Goal: Task Accomplishment & Management: Use online tool/utility

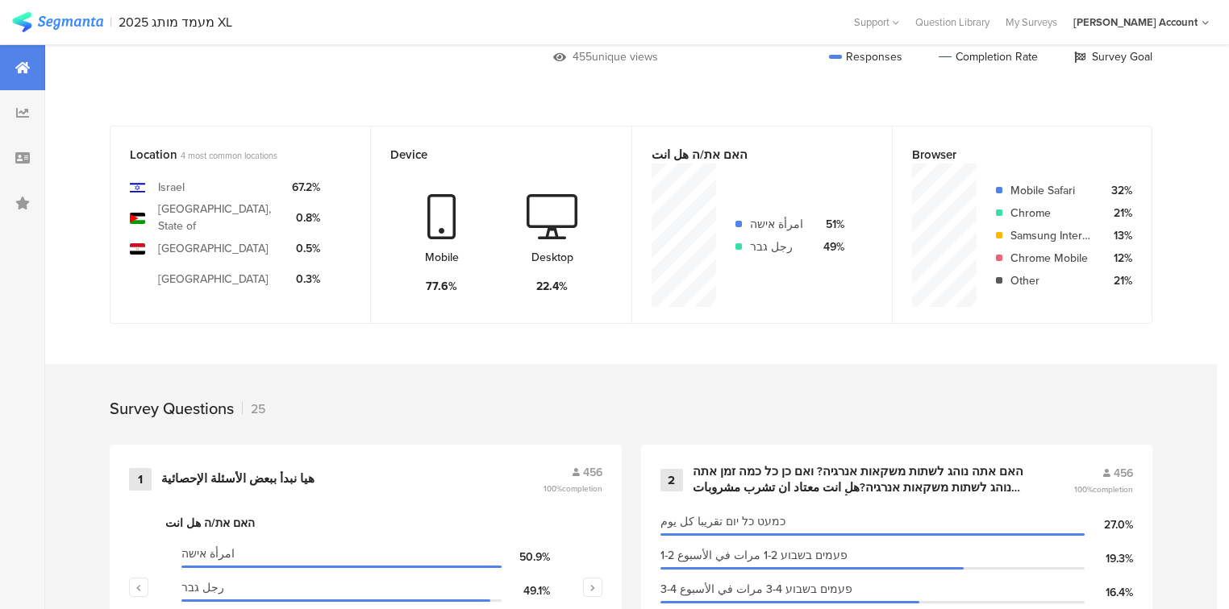
scroll to position [322, 0]
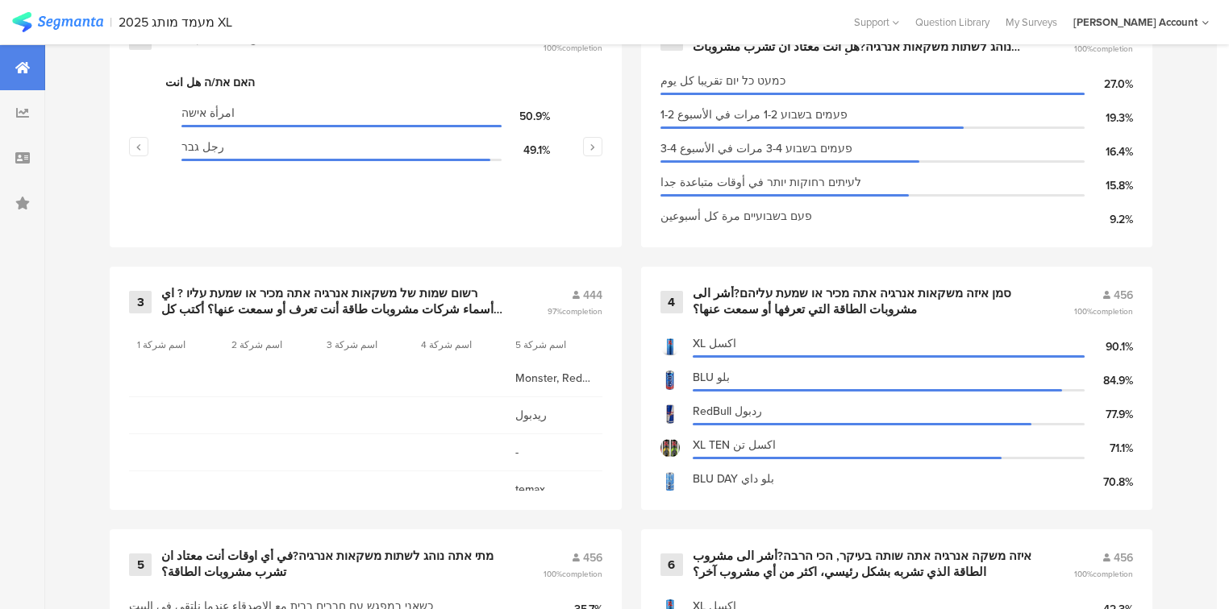
scroll to position [387, 0]
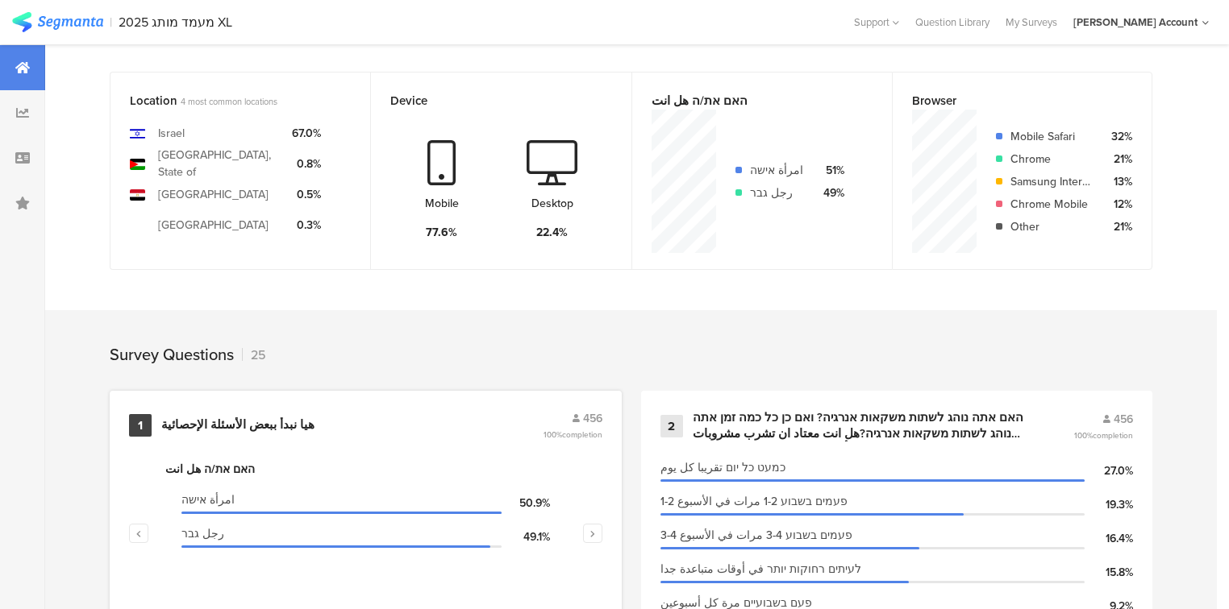
click at [259, 418] on div "هيا نبدأ ببعض الأسئلة الإحصائية" at bounding box center [237, 426] width 153 height 16
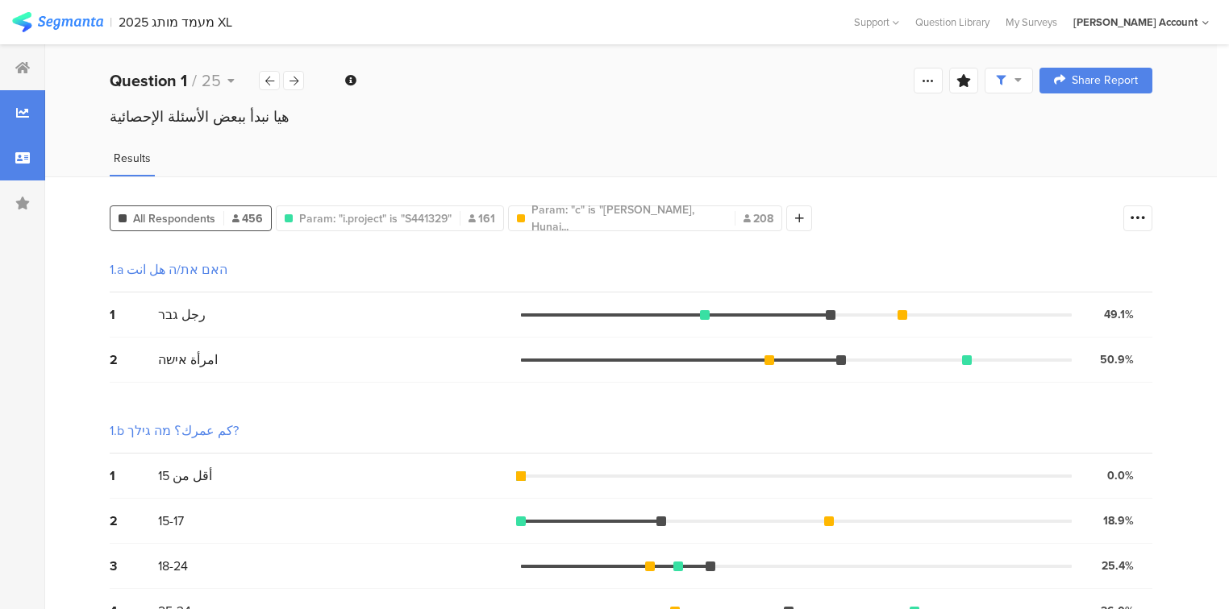
click at [0, 164] on div at bounding box center [22, 157] width 45 height 45
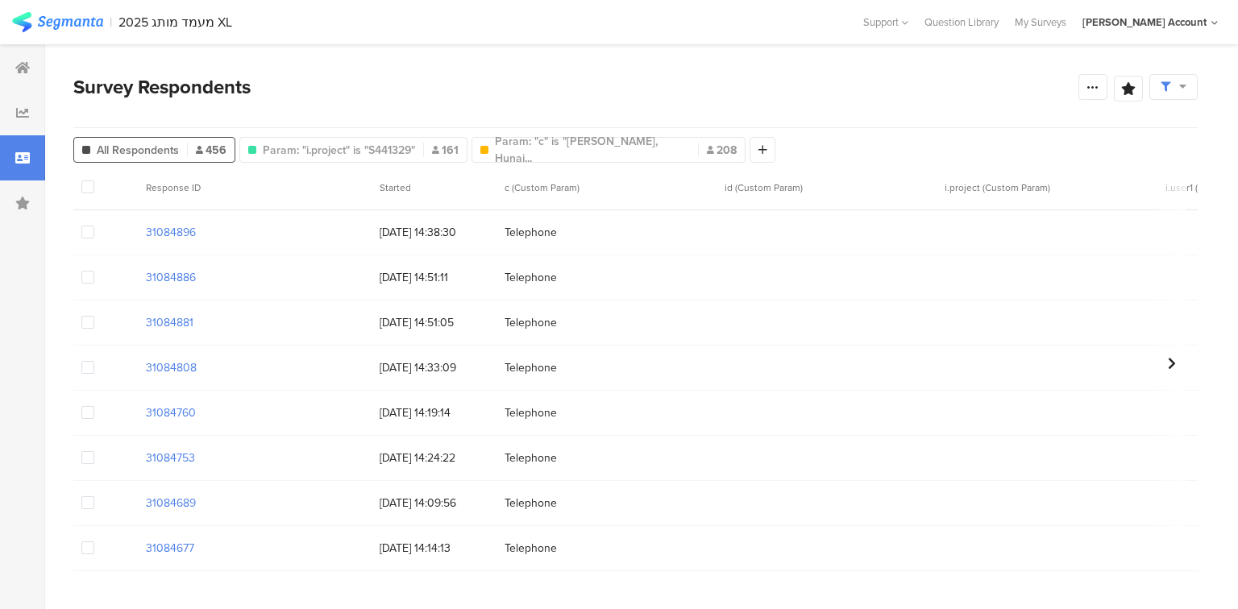
click at [1168, 90] on icon at bounding box center [1166, 87] width 10 height 10
click at [1201, 134] on span at bounding box center [1208, 133] width 24 height 13
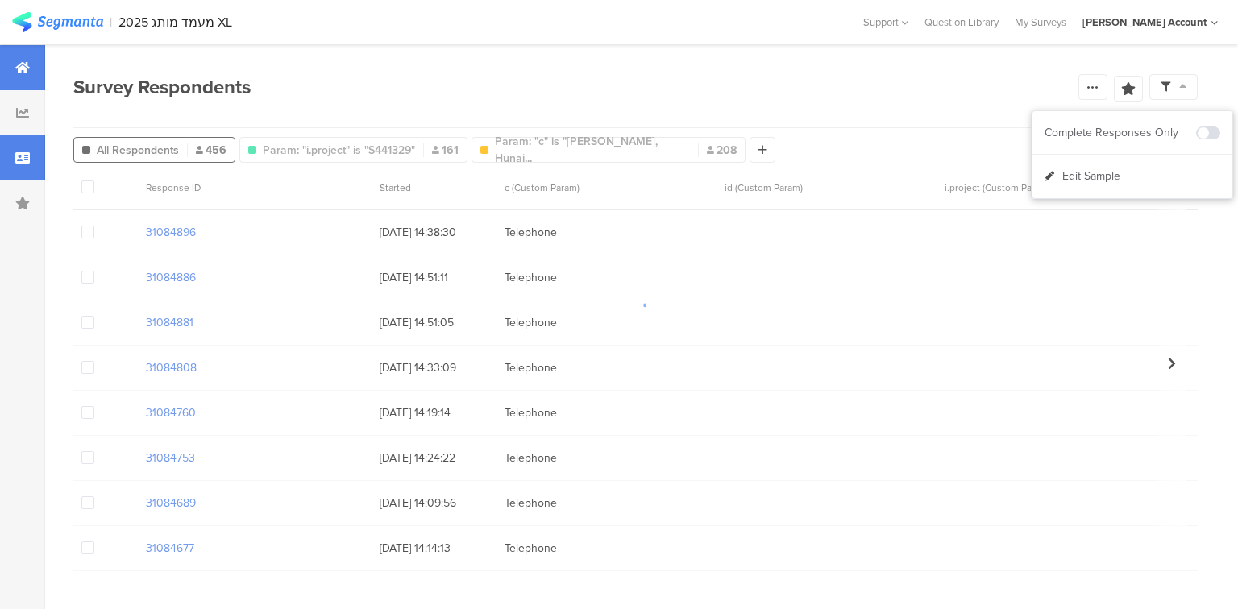
click at [6, 69] on div at bounding box center [22, 67] width 45 height 45
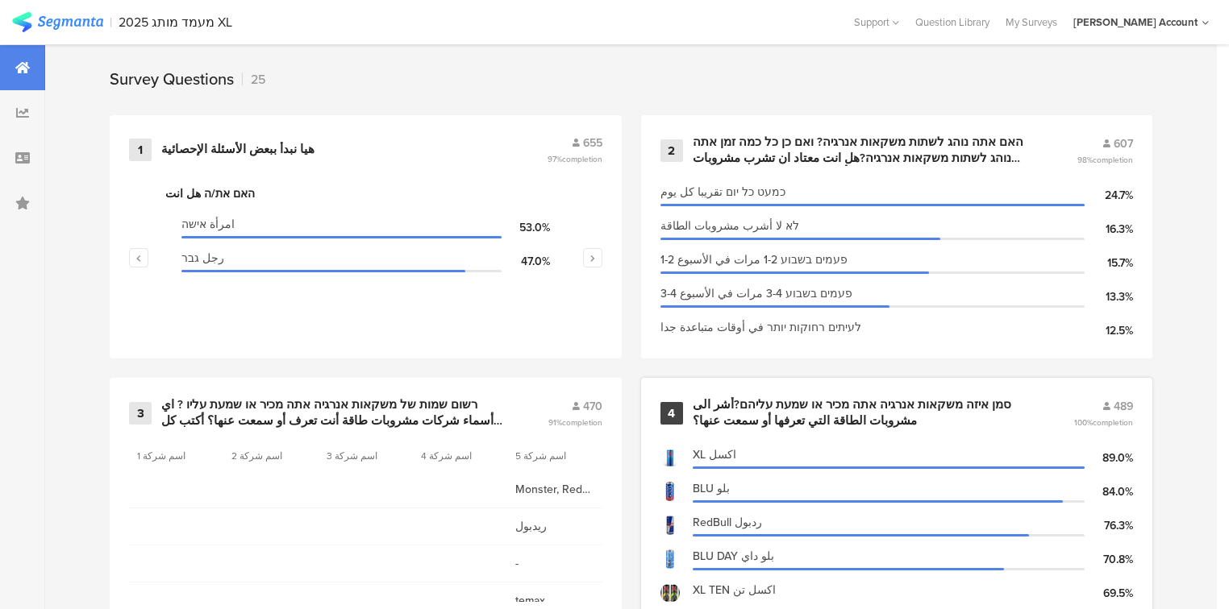
scroll to position [580, 0]
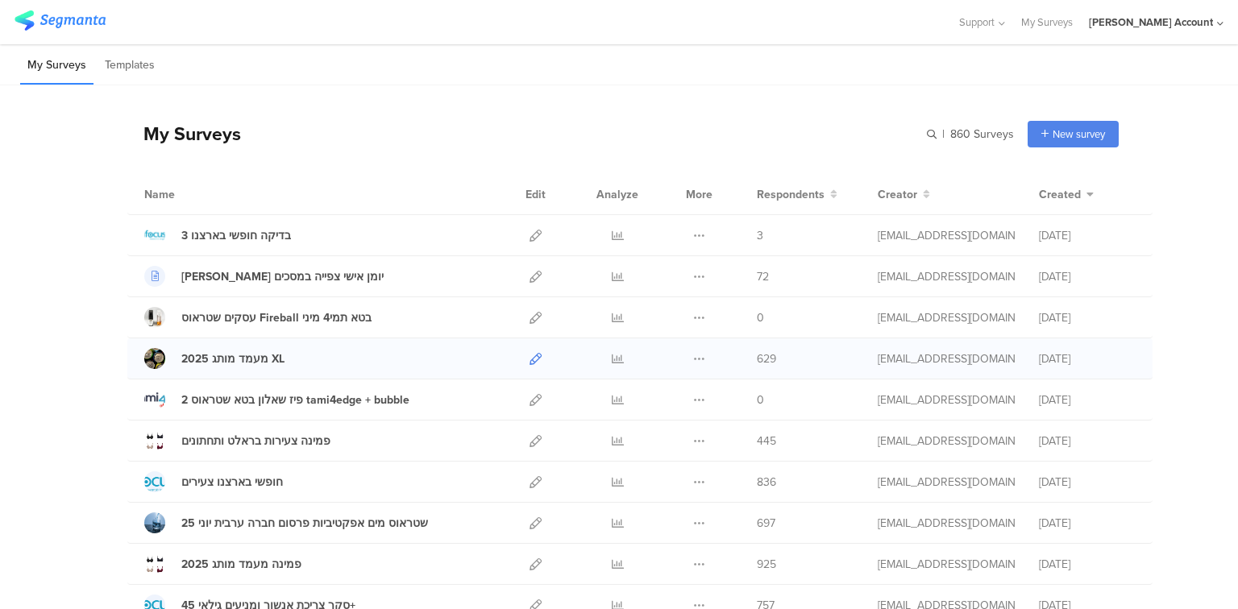
click at [530, 362] on icon at bounding box center [536, 359] width 12 height 12
click at [613, 274] on icon at bounding box center [618, 277] width 12 height 12
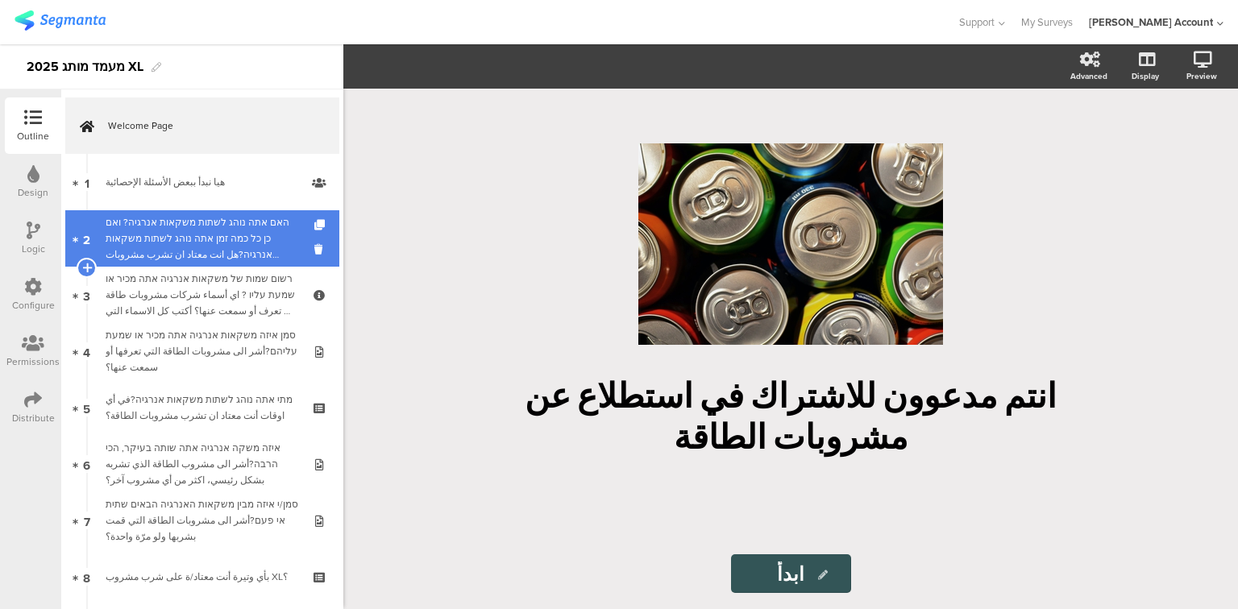
click at [168, 231] on div "האם אתה נוהג לשתות משקאות אנרגיה? ואם כן כל כמה זמן אתה נוהג לשתות משקאות אנרגי…" at bounding box center [202, 238] width 193 height 48
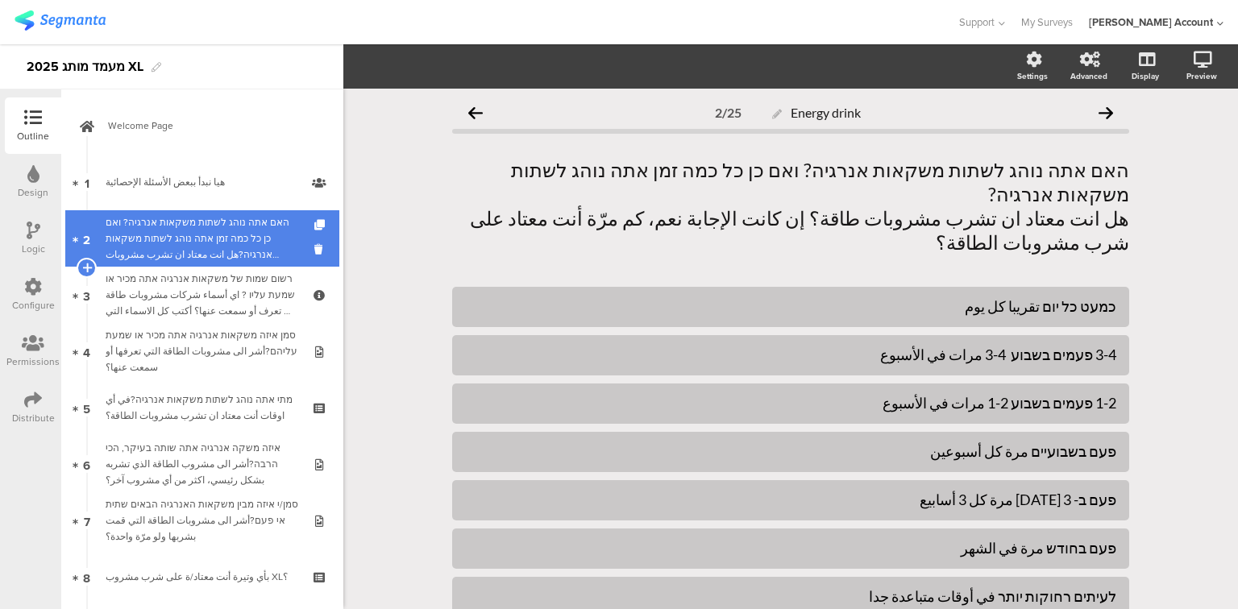
click at [168, 231] on div "האם אתה נוהג לשתות משקאות אנרגיה? ואם כן כל כמה זמן אתה נוהג לשתות משקאות אנרגי…" at bounding box center [202, 238] width 193 height 48
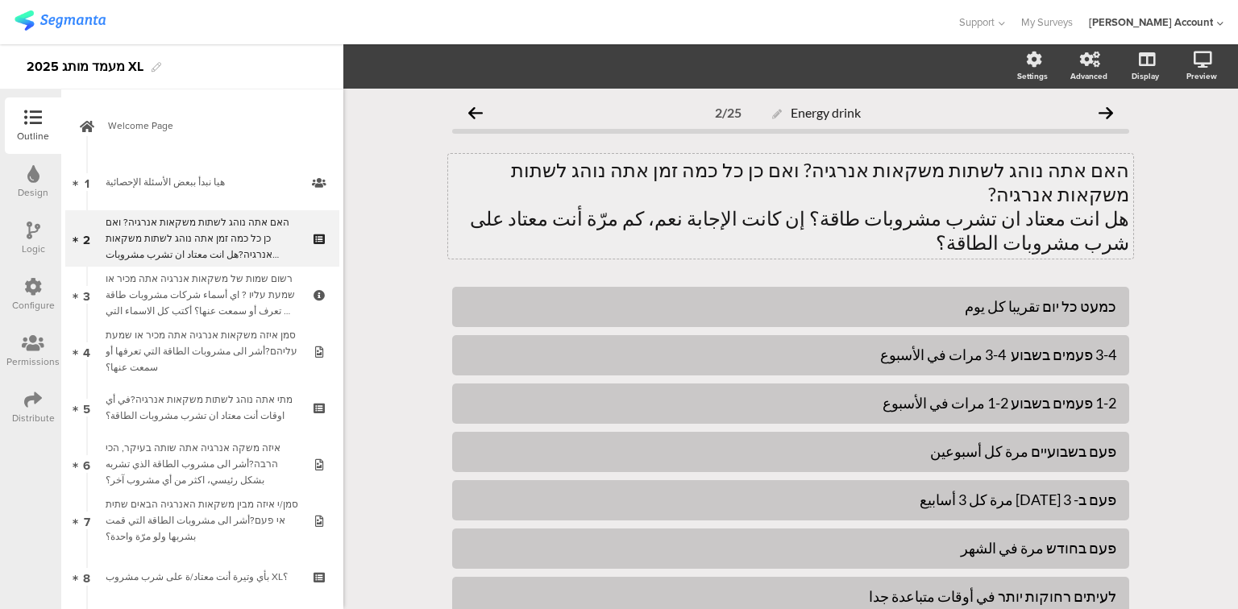
click at [673, 172] on div "האם אתה נוהג לשתות משקאות אנרגיה? ואם כן כל כמה זמן אתה נוהג לשתות משקאות אנרגי…" at bounding box center [790, 206] width 685 height 105
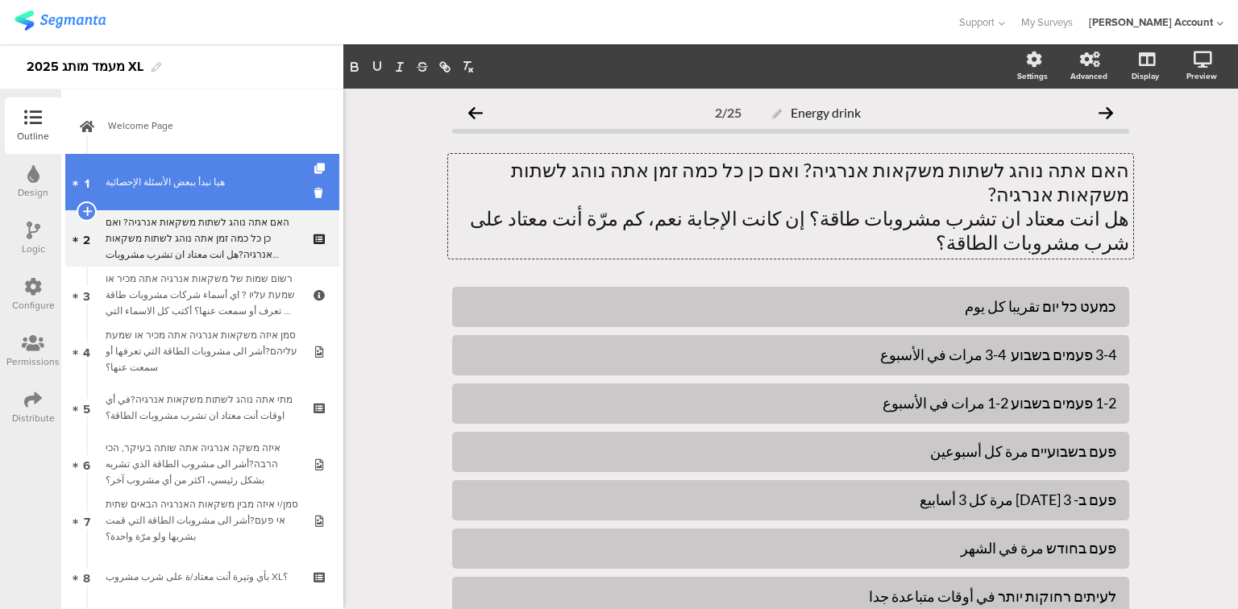
click at [131, 182] on div "هيا نبدأ ببعض الأسئلة الإحصائية" at bounding box center [202, 182] width 193 height 16
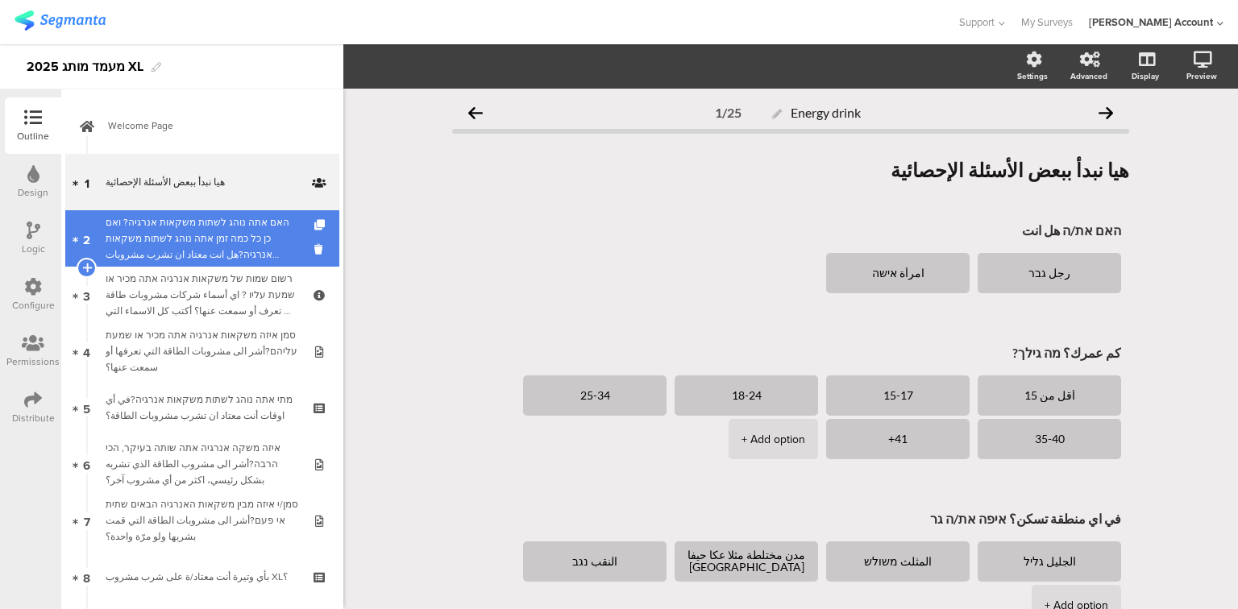
click at [141, 225] on div "האם אתה נוהג לשתות משקאות אנרגיה? ואם כן כל כמה זמן אתה נוהג לשתות משקאות אנרגי…" at bounding box center [202, 238] width 193 height 48
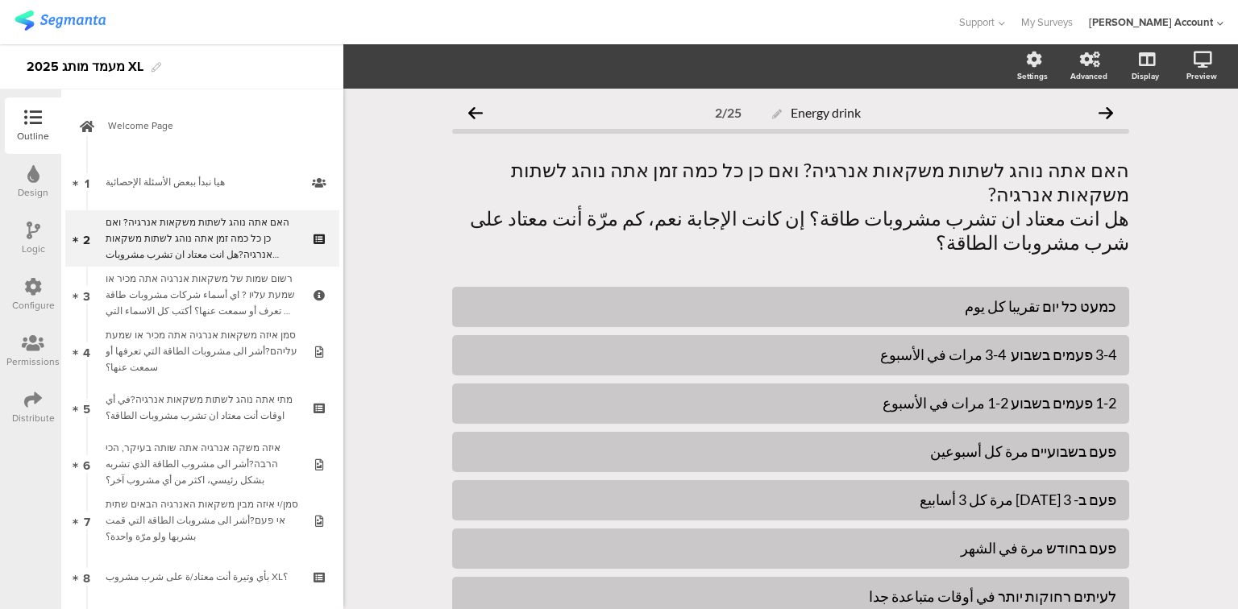
click at [29, 220] on div "Logic" at bounding box center [33, 238] width 56 height 56
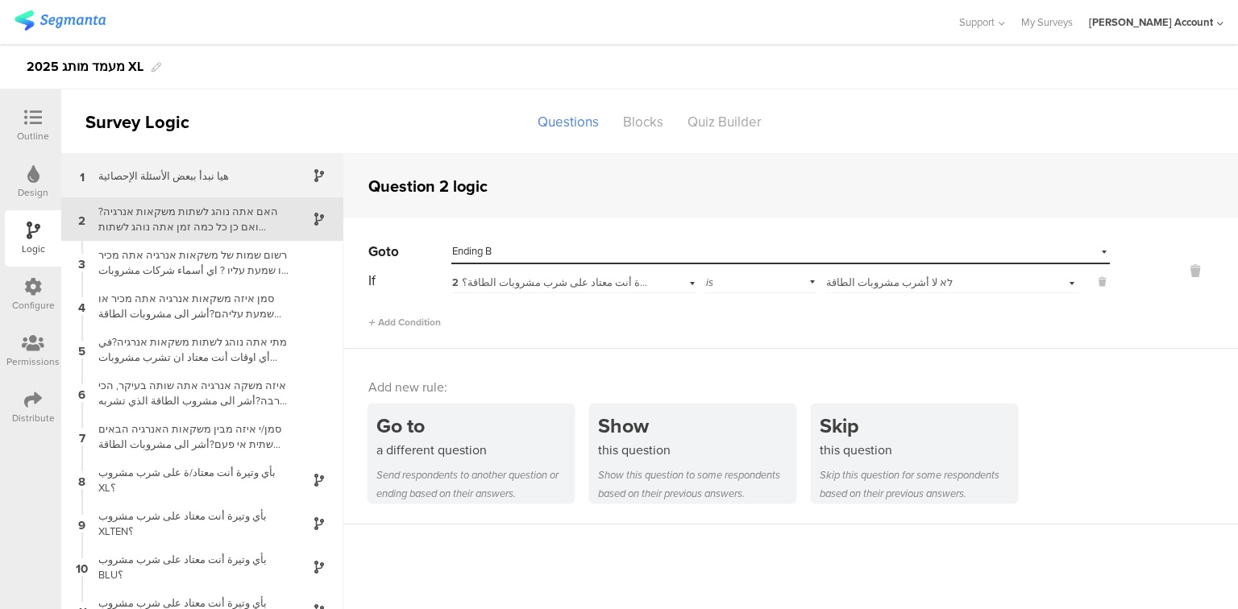
click at [126, 182] on div "هيا نبدأ ببعض الأسئلة الإحصائية" at bounding box center [190, 175] width 202 height 15
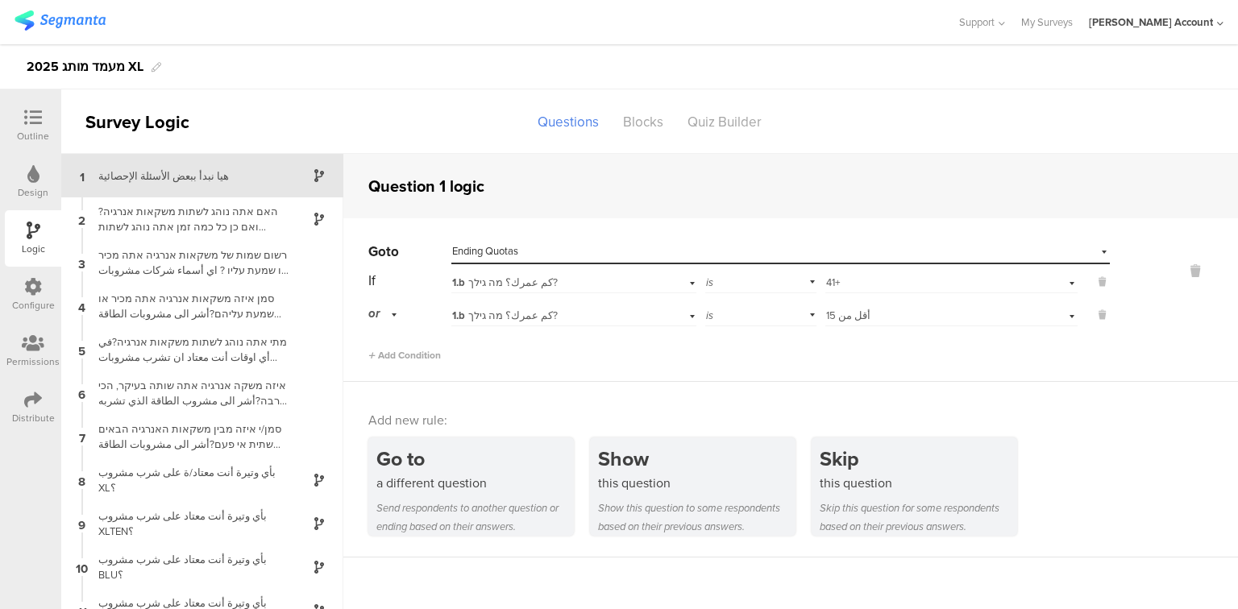
click at [126, 182] on div "هيا نبدأ ببعض الأسئلة الإحصائية" at bounding box center [190, 175] width 202 height 15
click at [165, 226] on div "האם אתה נוהג לשתות משקאות אנרגיה? ואם כן כל כמה זמן אתה נוהג לשתות משקאות אנרגי…" at bounding box center [190, 219] width 202 height 31
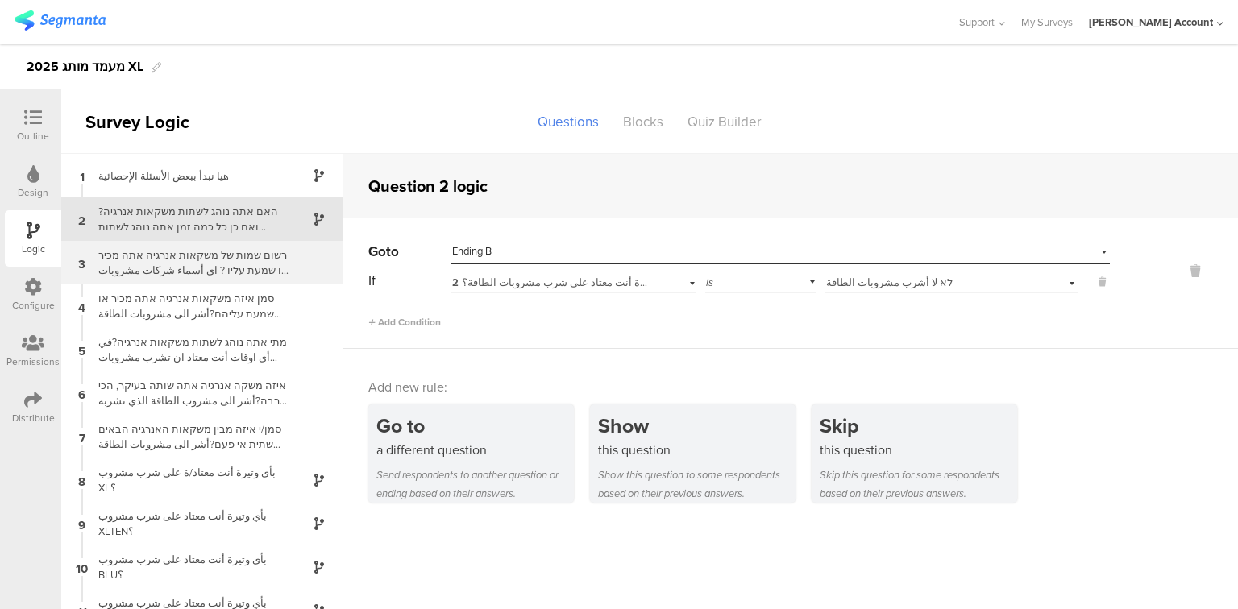
click at [171, 256] on div "רשום שמות של משקאות אנרגיה אתה מכיר או שמעת עליו ? اي أسماء شركات مشروبات طاقة …" at bounding box center [190, 262] width 202 height 31
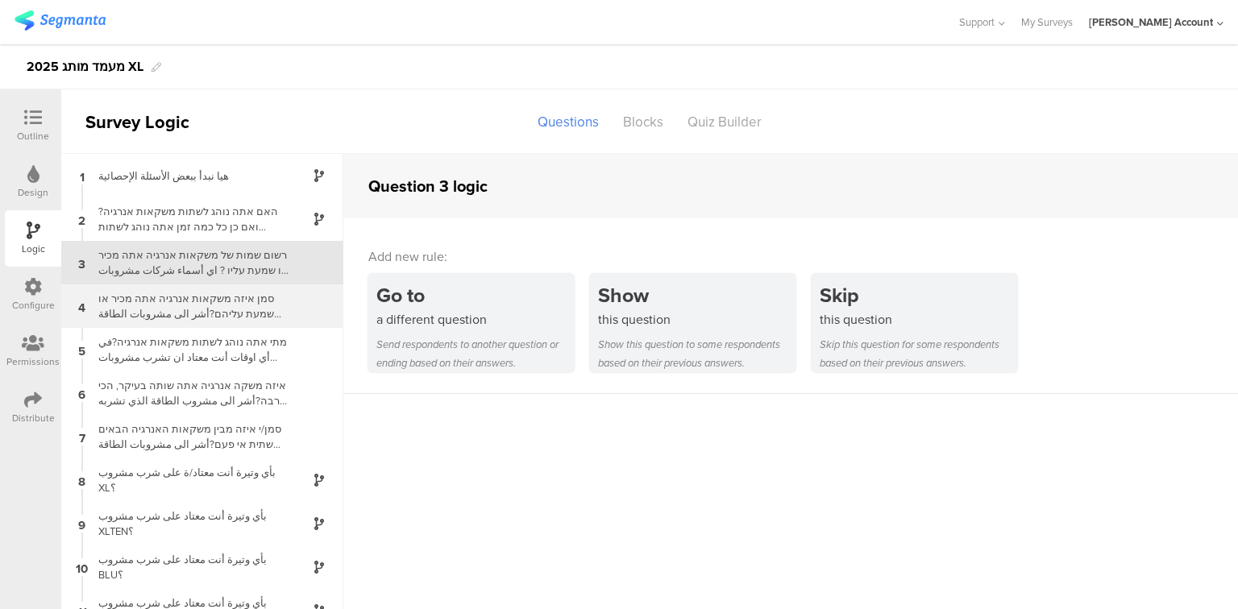
click at [181, 308] on div "סמן איזה משקאות אנרגיה אתה מכיר או שמעת עליהם?أشر الى مشروبات الطاقة التي تعرفه…" at bounding box center [190, 306] width 202 height 31
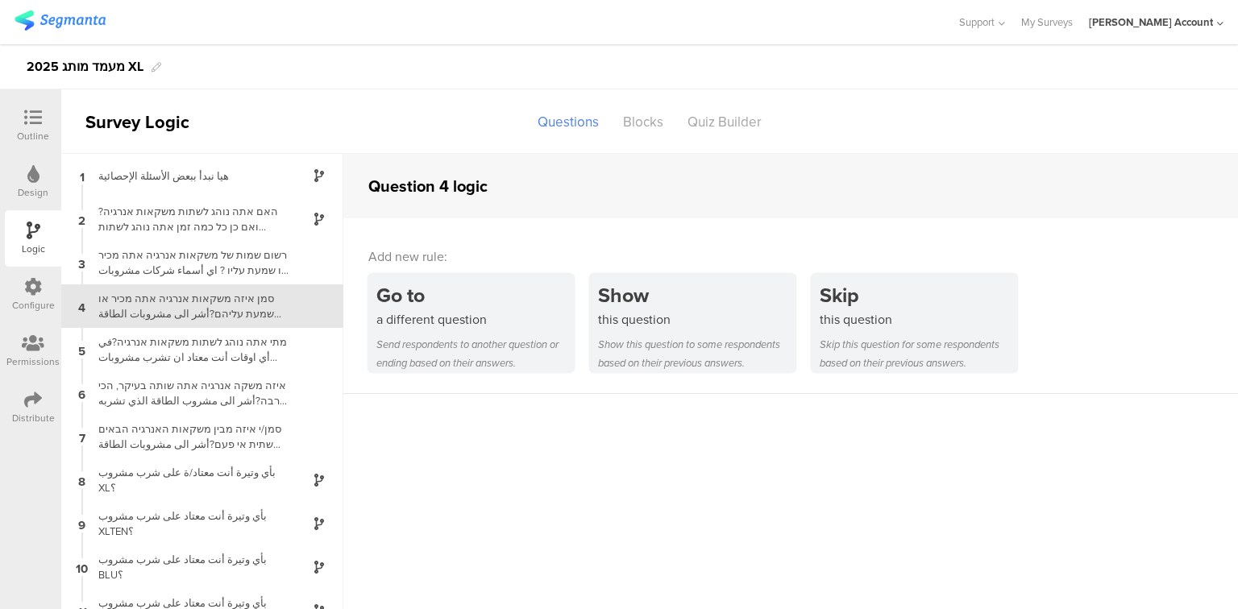
click at [33, 125] on icon at bounding box center [33, 118] width 18 height 18
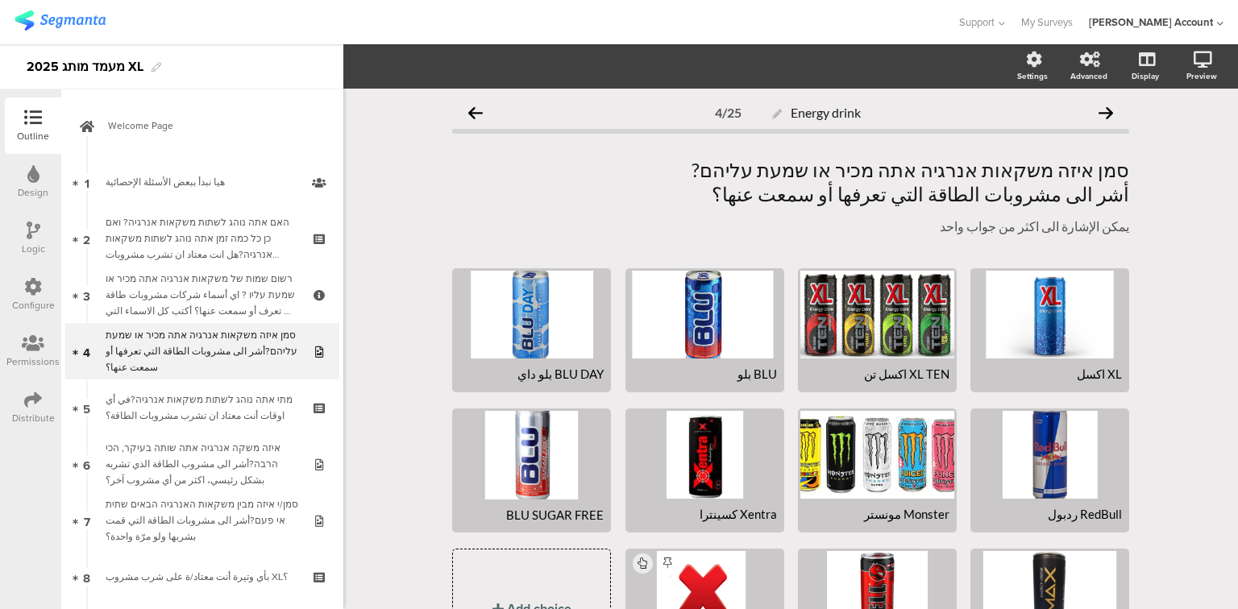
scroll to position [2, 0]
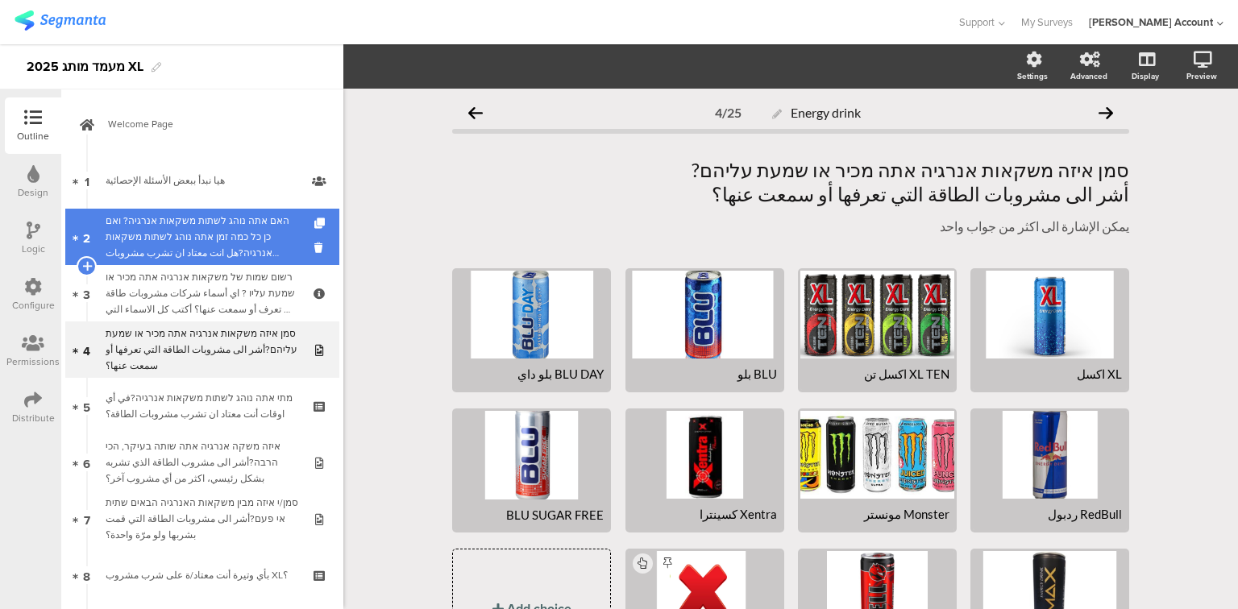
click at [172, 251] on div "האם אתה נוהג לשתות משקאות אנרגיה? ואם כן כל כמה זמן אתה נוהג לשתות משקאות אנרגי…" at bounding box center [202, 237] width 193 height 48
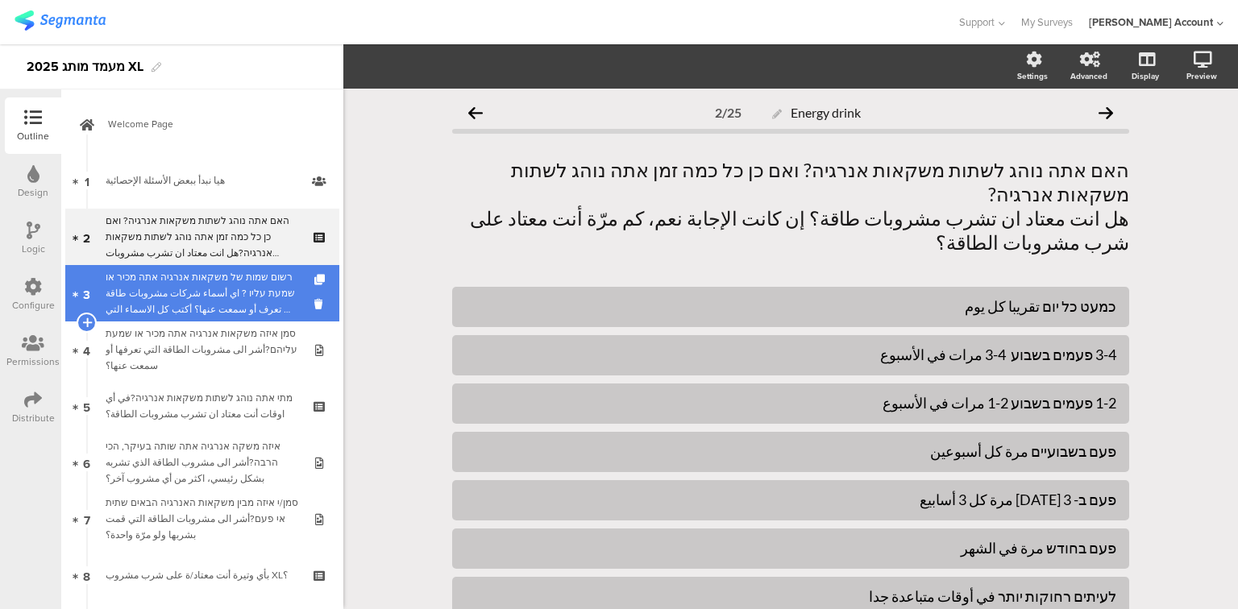
click at [208, 314] on div "רשום שמות של משקאות אנרגיה אתה מכיר או שמעת עליו ? اي أسماء شركات مشروبات طاقة …" at bounding box center [202, 293] width 193 height 48
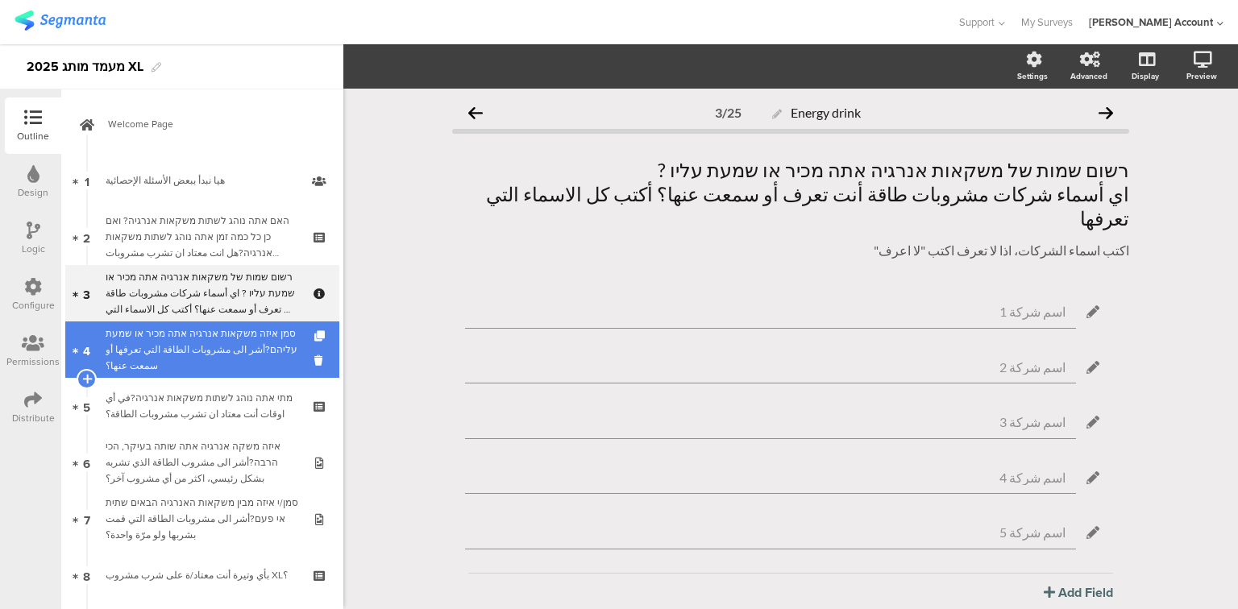
click at [164, 343] on div "סמן איזה משקאות אנרגיה אתה מכיר או שמעת עליהם?أشر الى مشروبات الطاقة التي تعرفه…" at bounding box center [202, 350] width 193 height 48
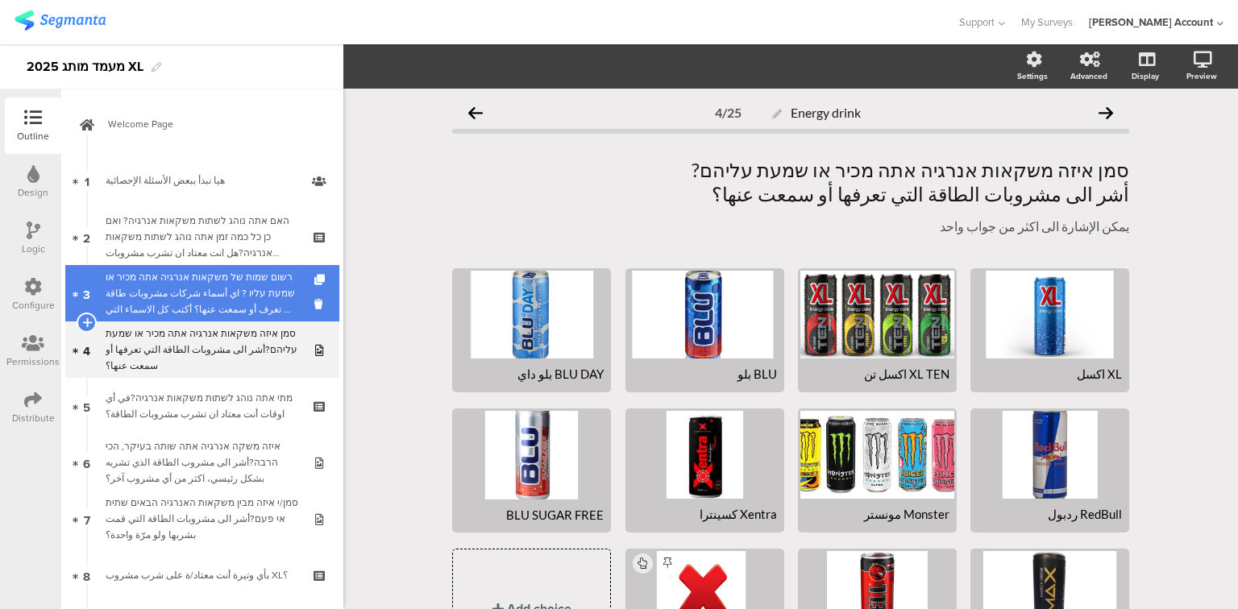
click at [168, 304] on div "רשום שמות של משקאות אנרגיה אתה מכיר או שמעת עליו ? اي أسماء شركات مشروبات طاقة …" at bounding box center [202, 293] width 193 height 48
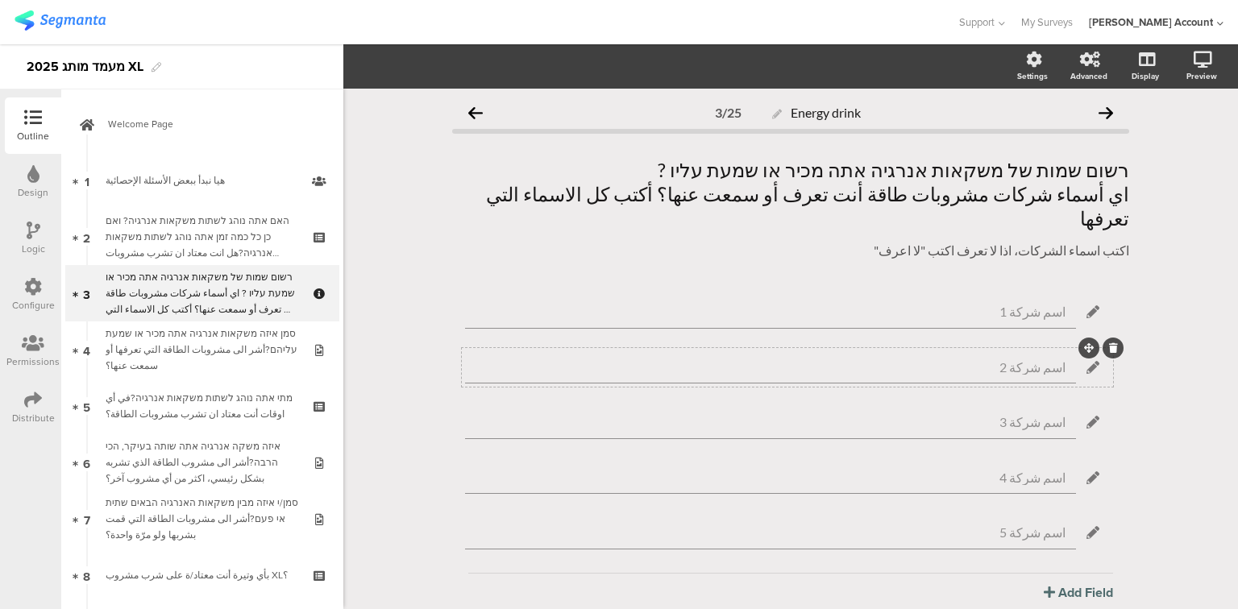
click at [999, 351] on div "اسم شركة 2" at bounding box center [770, 367] width 611 height 33
click at [414, 73] on span "Field options" at bounding box center [426, 66] width 74 height 19
click at [747, 305] on input "اسم شركة 1" at bounding box center [763, 312] width 606 height 15
click at [467, 68] on span "Field options" at bounding box center [436, 66] width 94 height 19
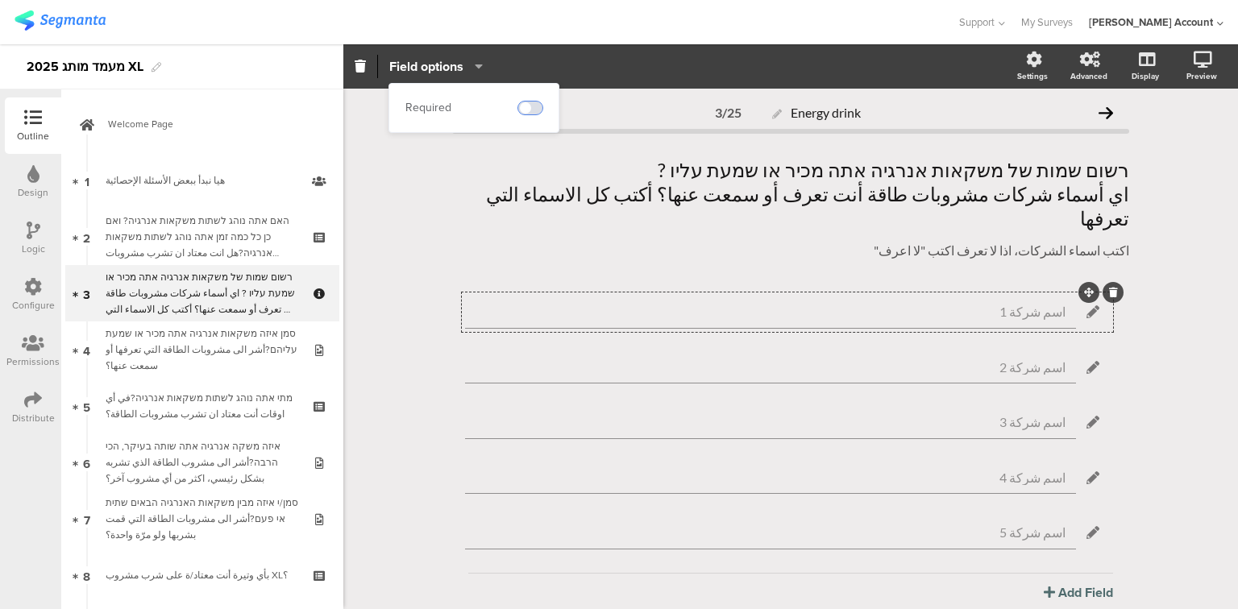
click at [535, 110] on span at bounding box center [530, 108] width 24 height 13
click at [593, 360] on input "اسم شركة 2" at bounding box center [763, 367] width 606 height 15
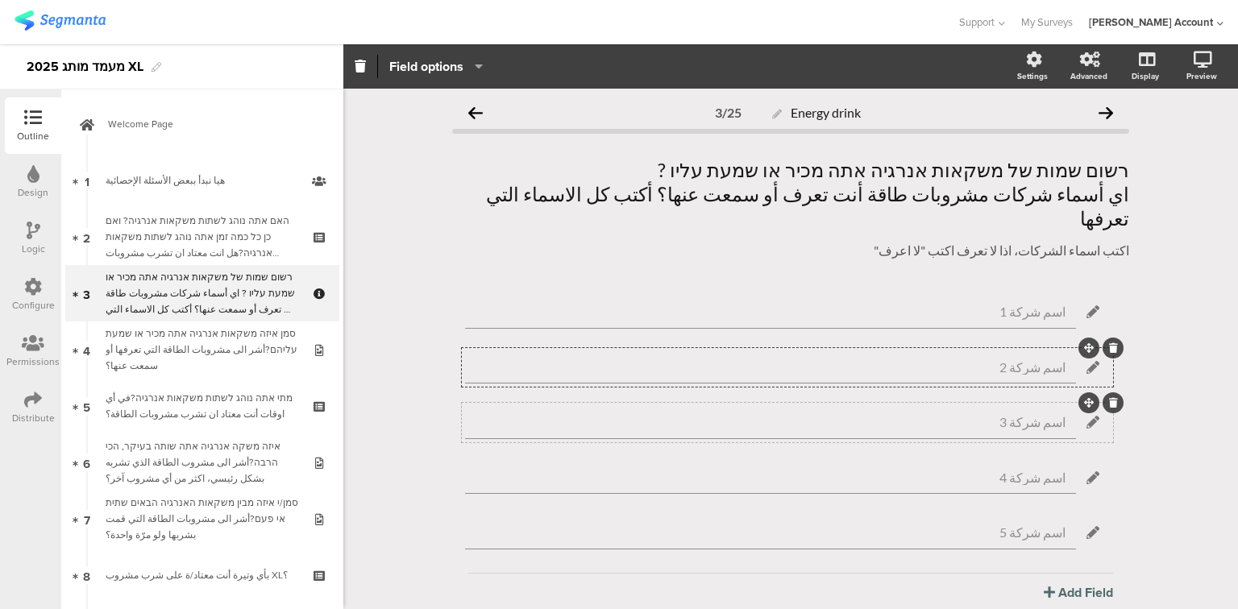
click at [606, 412] on div "اسم شركة 3" at bounding box center [770, 422] width 611 height 33
click at [413, 60] on span "Field options" at bounding box center [426, 66] width 74 height 19
click at [894, 470] on input "اسم شركة 4" at bounding box center [763, 477] width 606 height 15
click at [420, 69] on span "Field options" at bounding box center [426, 66] width 74 height 19
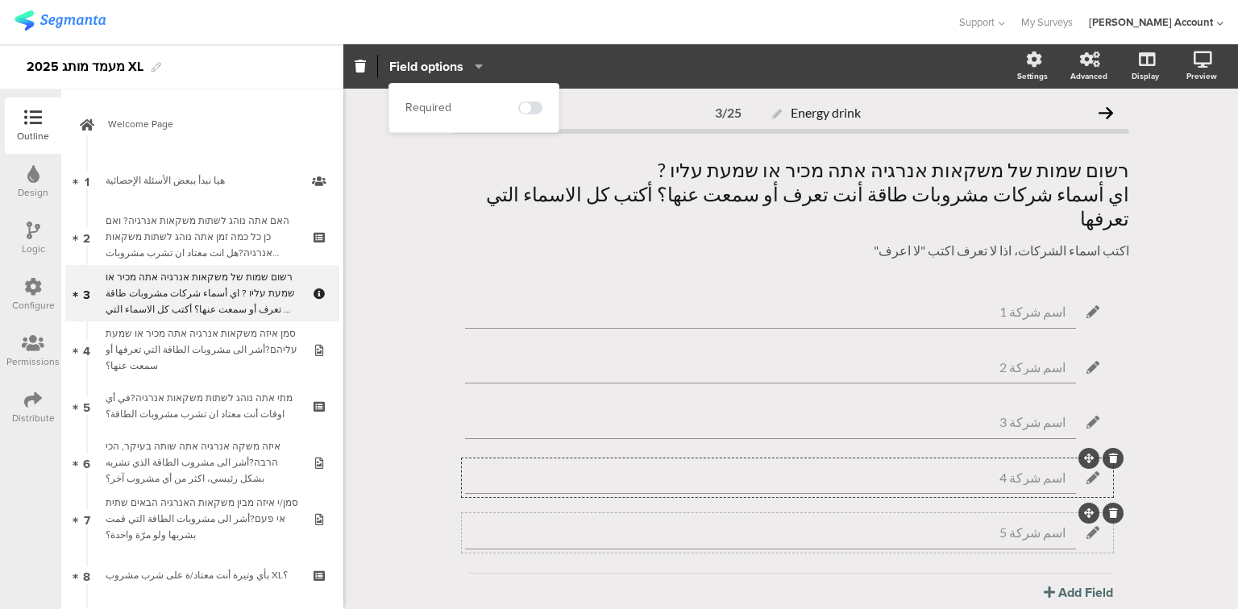
click at [813, 526] on input "اسم شركة 5" at bounding box center [763, 533] width 606 height 15
click at [417, 71] on span "Field options" at bounding box center [426, 66] width 74 height 19
click at [919, 305] on input "اسم شركة 1" at bounding box center [763, 312] width 606 height 15
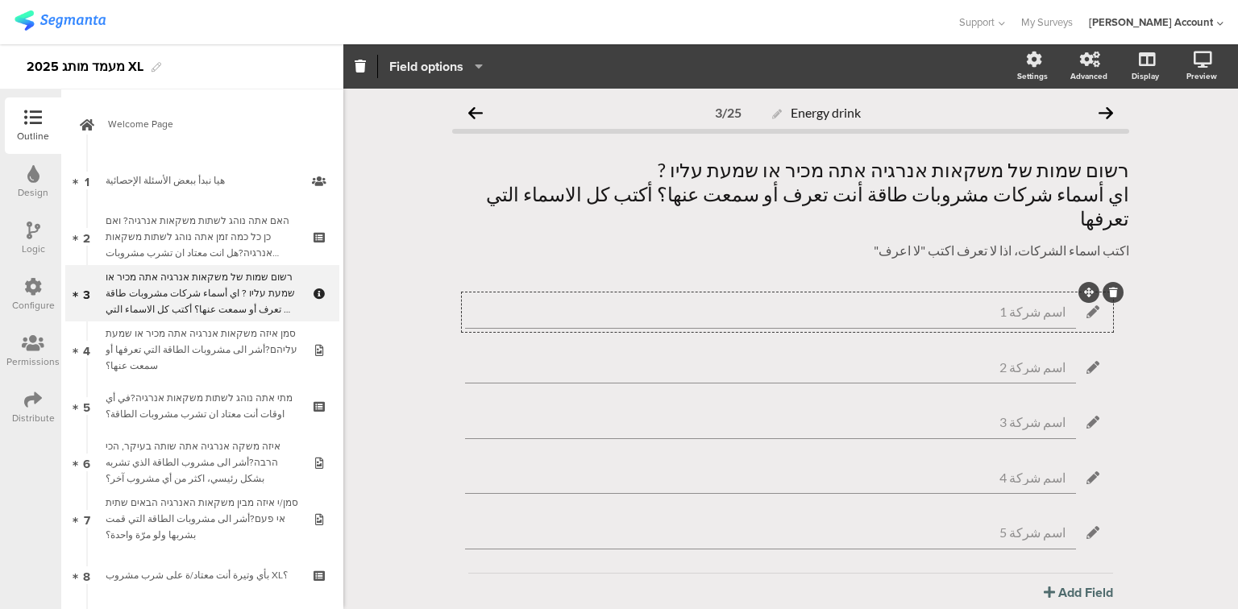
click at [449, 74] on span "Field options" at bounding box center [426, 66] width 74 height 19
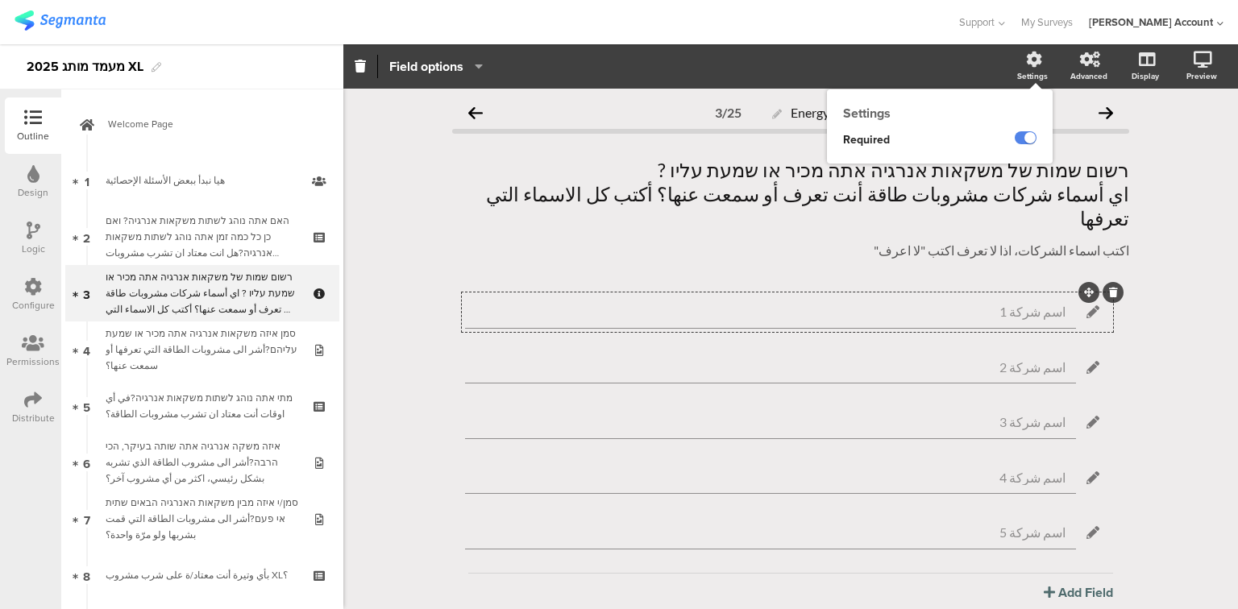
click at [1017, 77] on div "Settings" at bounding box center [1032, 76] width 31 height 12
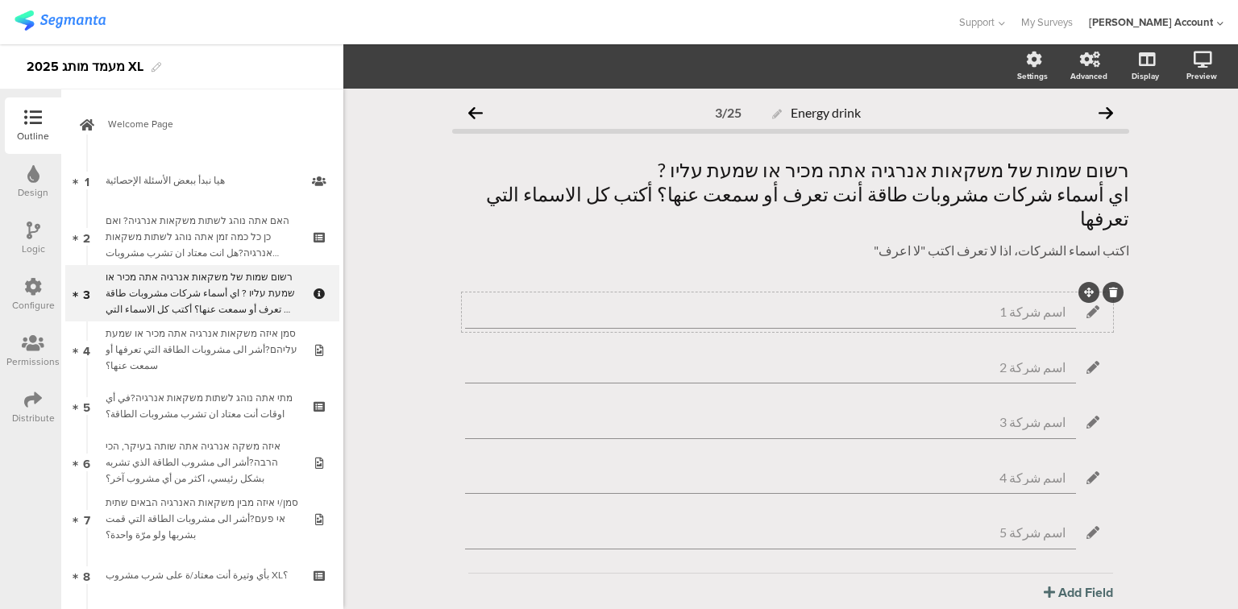
click at [837, 305] on input "اسم شركة 1" at bounding box center [763, 312] width 606 height 15
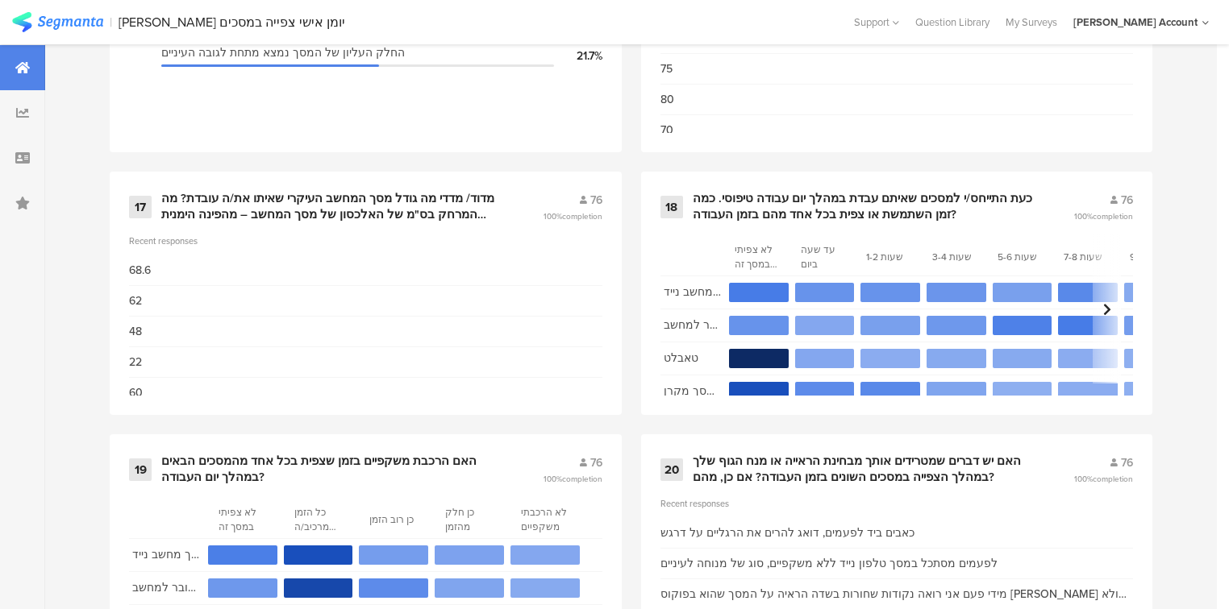
scroll to position [3597, 0]
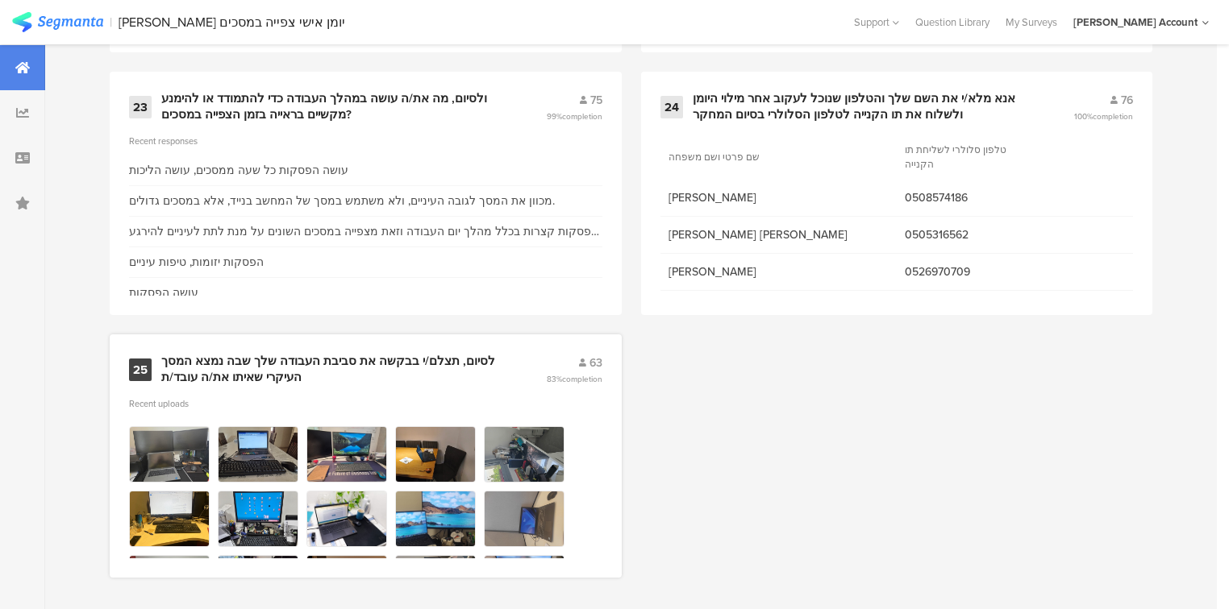
click at [187, 360] on div "לסיום, תצלם/י בבקשה את סביבת העבודה שלך שבה נמצא המסך העיקרי שאיתו את/ה עובד/ת" at bounding box center [334, 369] width 346 height 31
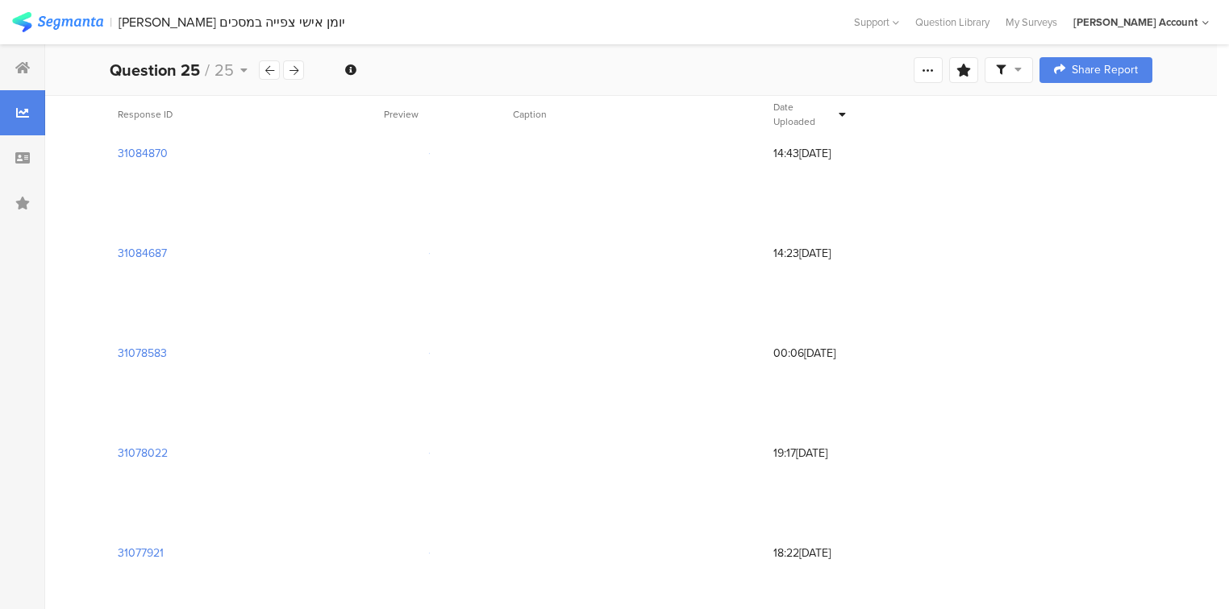
scroll to position [193, 0]
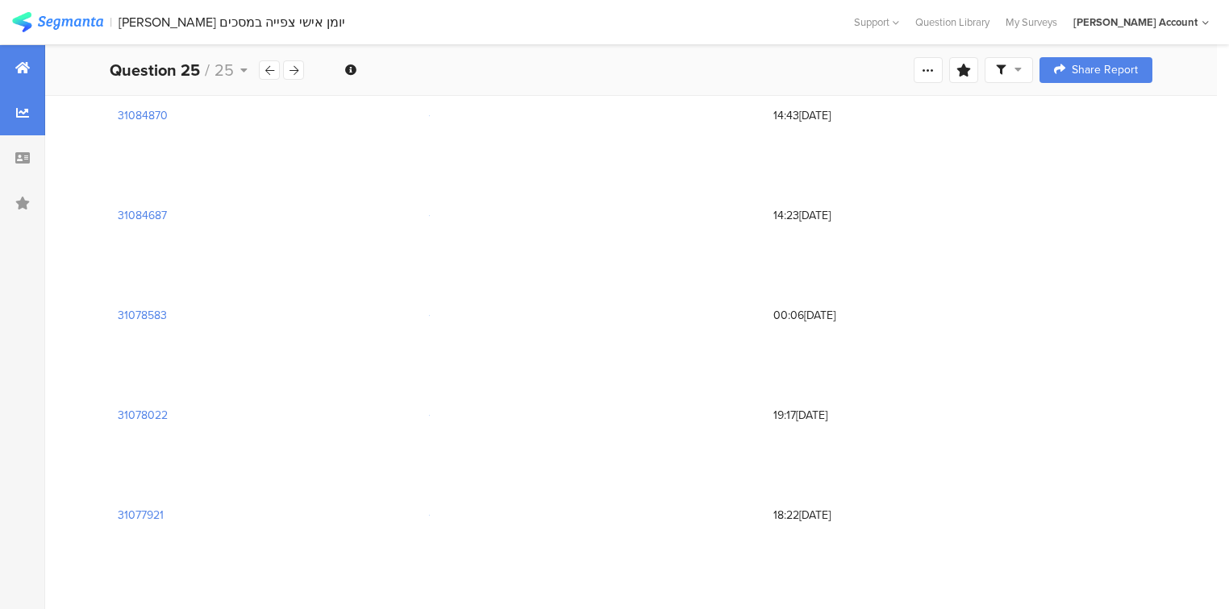
click at [30, 67] on div at bounding box center [22, 67] width 45 height 45
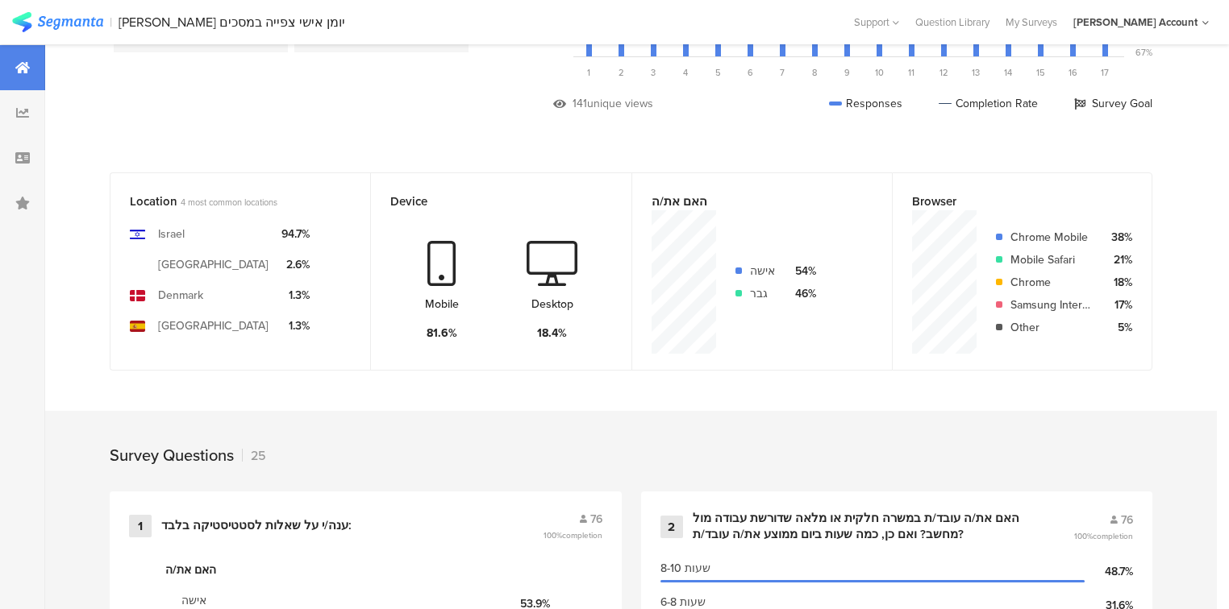
scroll to position [322, 0]
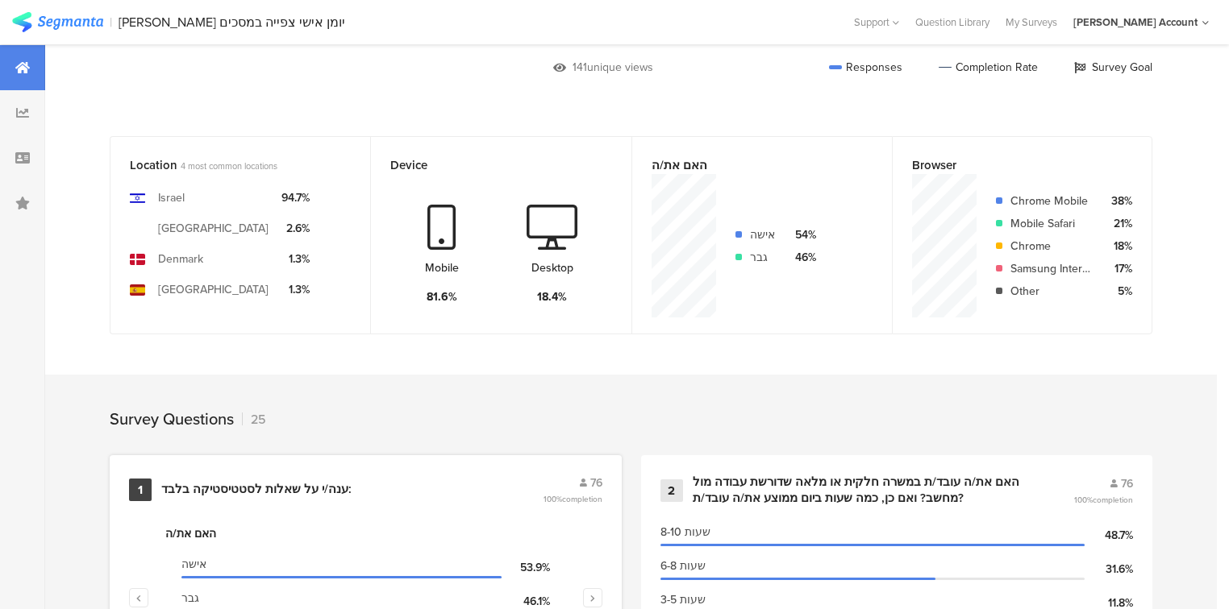
click at [311, 482] on div "ענה/י על שאלות לסטטיסטיקה בלבד:" at bounding box center [256, 490] width 190 height 16
